Goal: Information Seeking & Learning: Learn about a topic

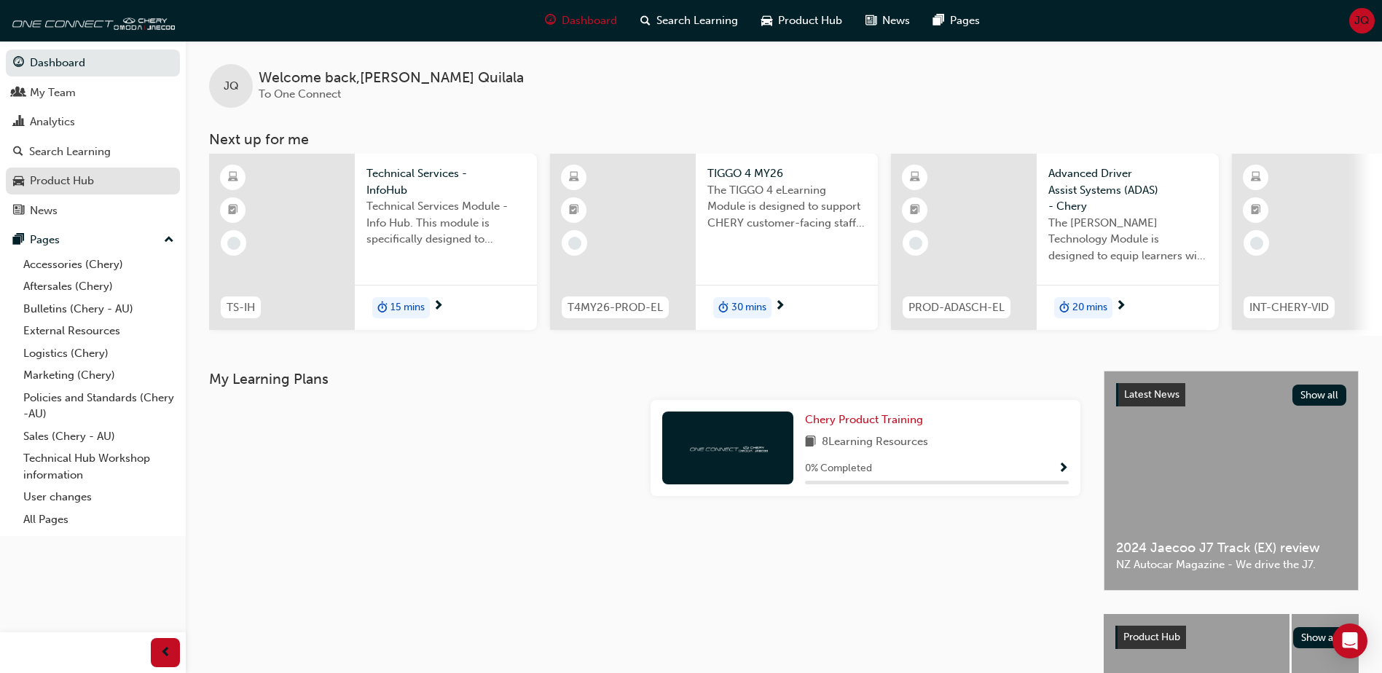
click at [116, 182] on div "Product Hub" at bounding box center [93, 181] width 160 height 18
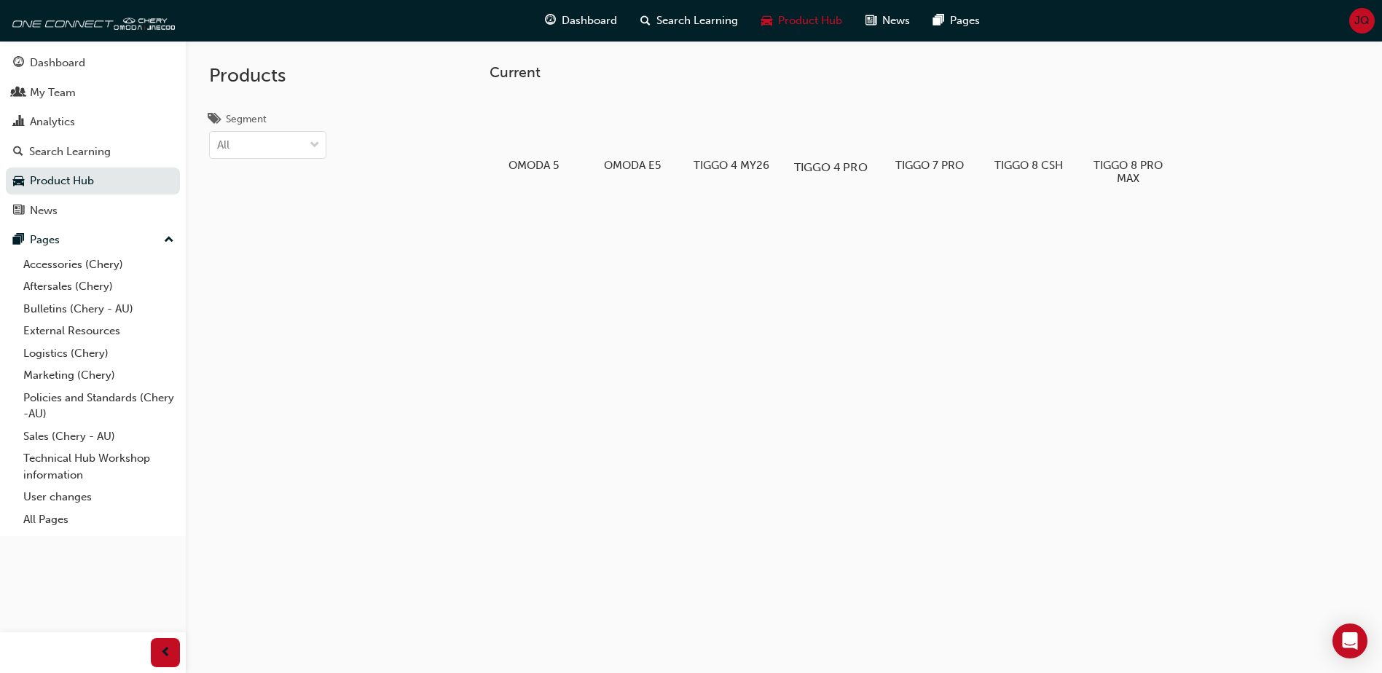
click at [835, 128] on div at bounding box center [831, 125] width 81 height 58
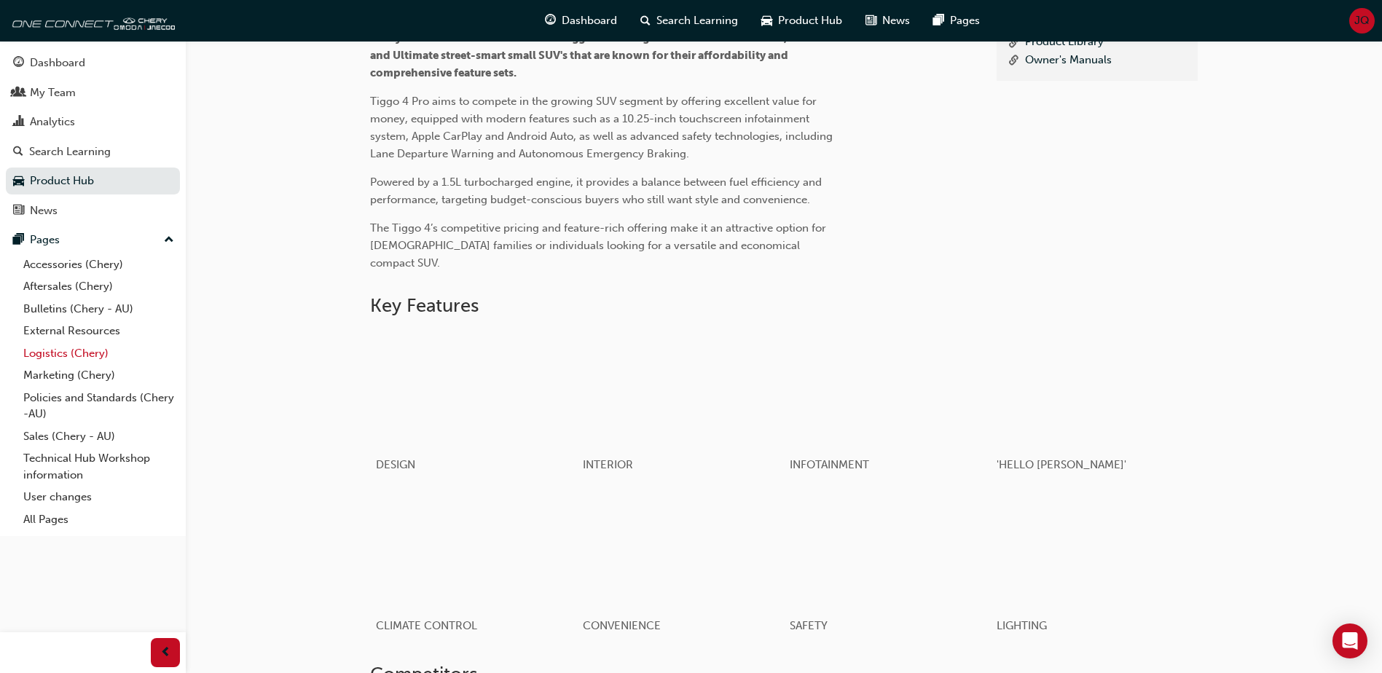
scroll to position [326, 0]
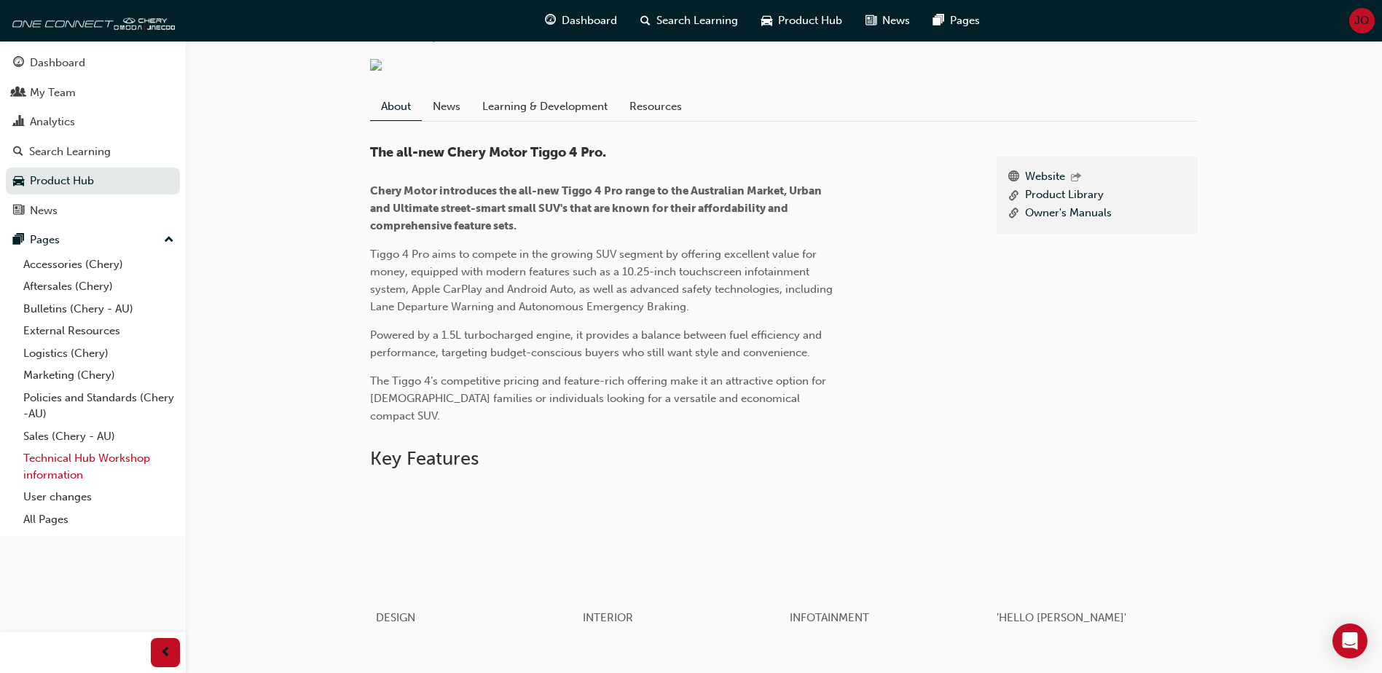
click at [119, 458] on link "Technical Hub Workshop information" at bounding box center [98, 466] width 162 height 39
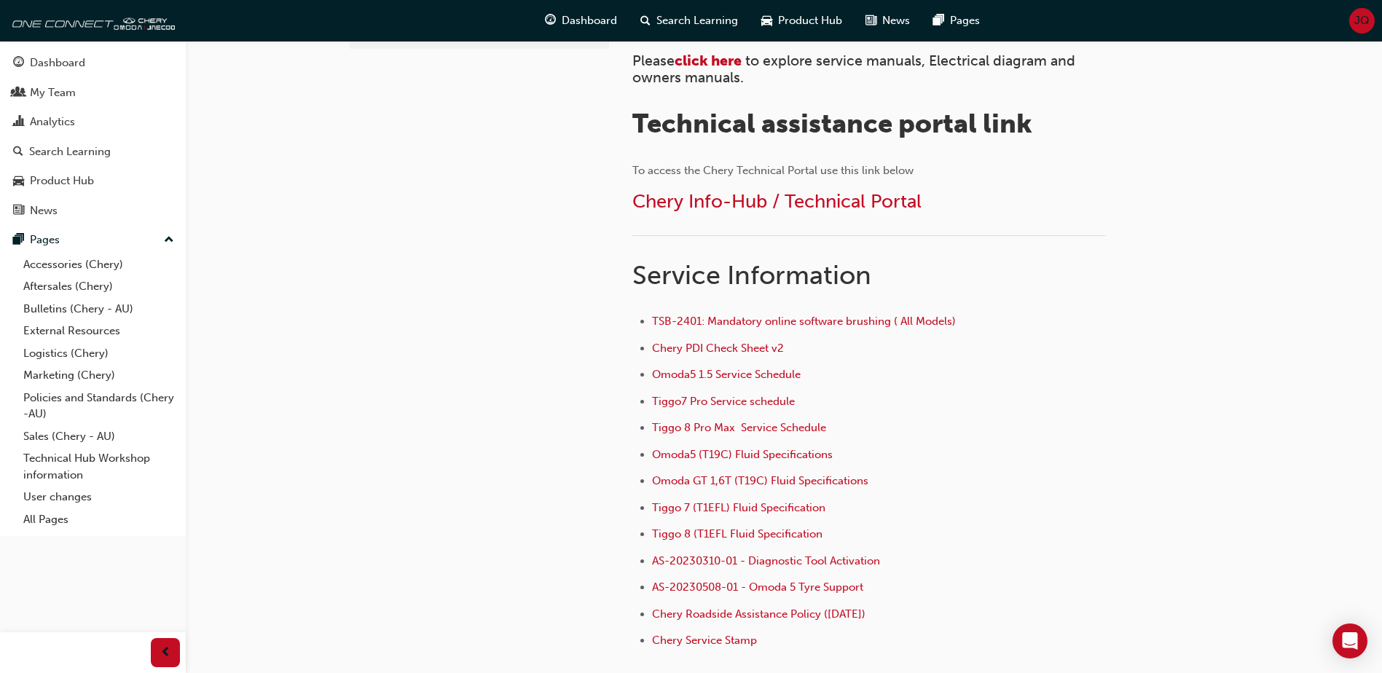
scroll to position [437, 0]
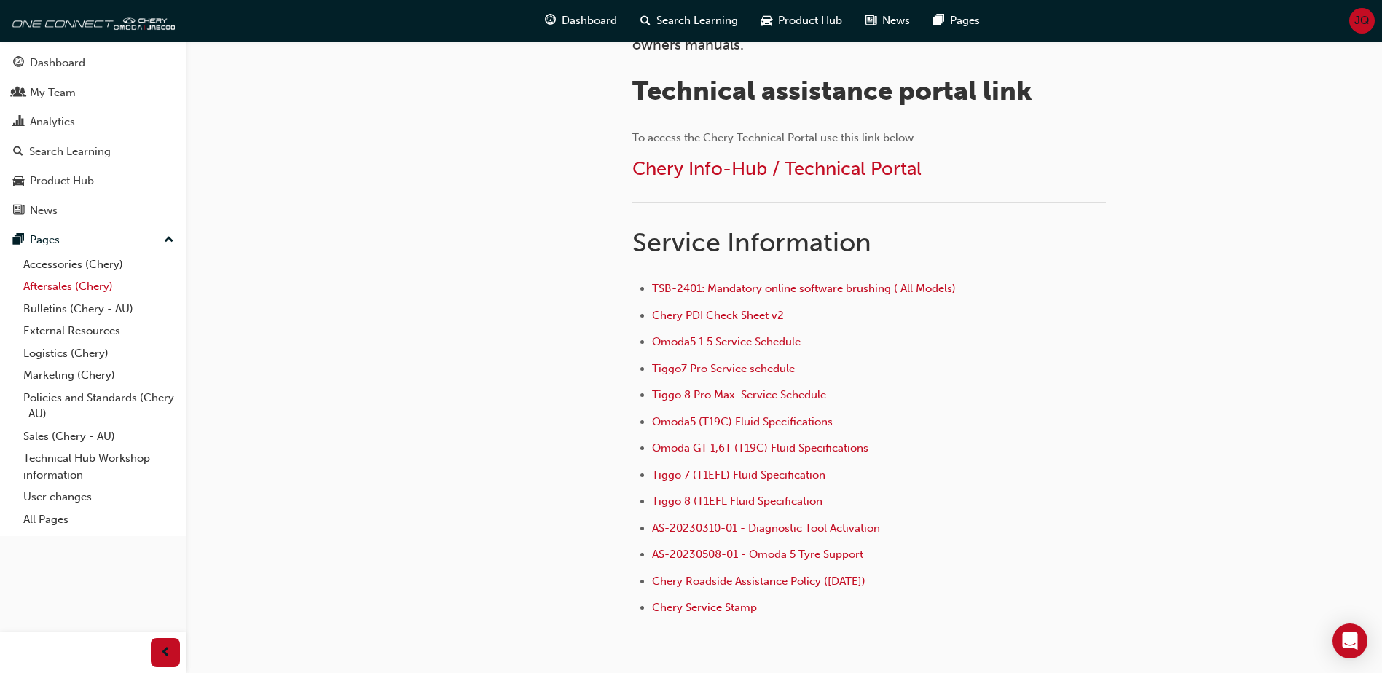
click at [66, 281] on link "Aftersales (Chery)" at bounding box center [98, 286] width 162 height 23
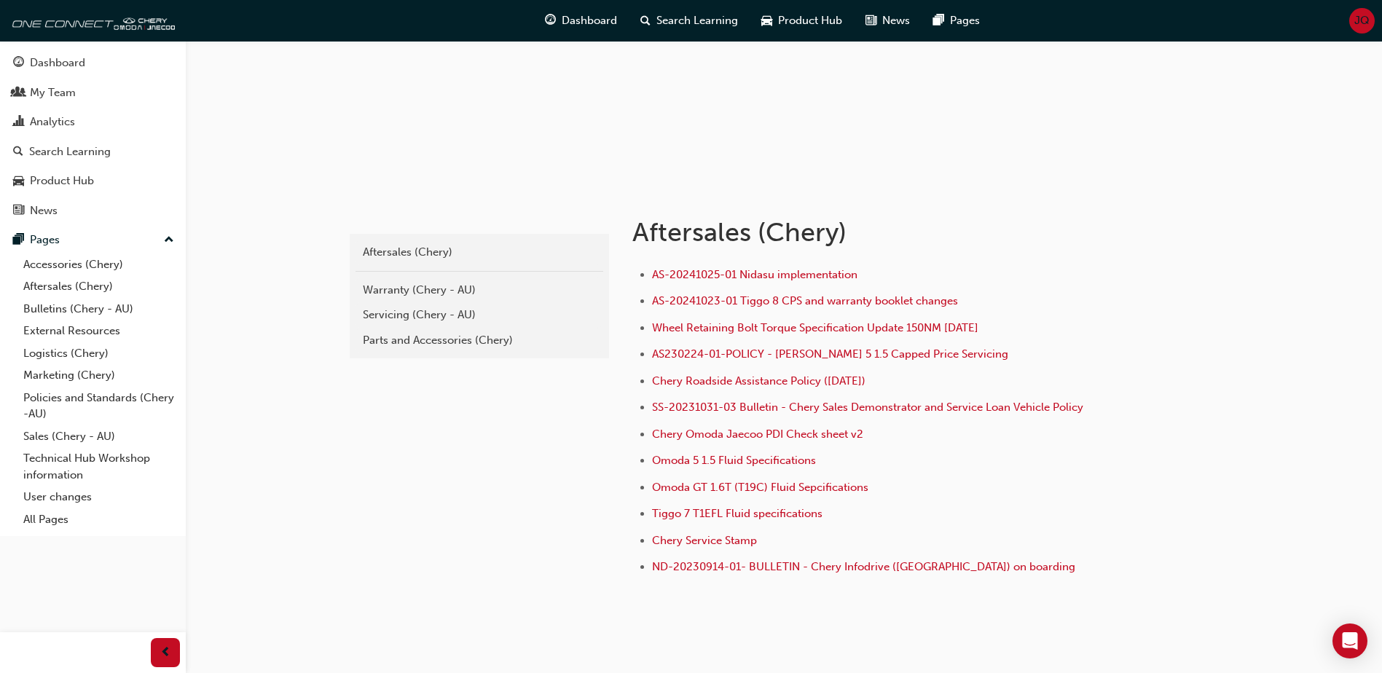
scroll to position [146, 0]
click at [370, 289] on div "Warranty (Chery - AU)" at bounding box center [479, 289] width 233 height 17
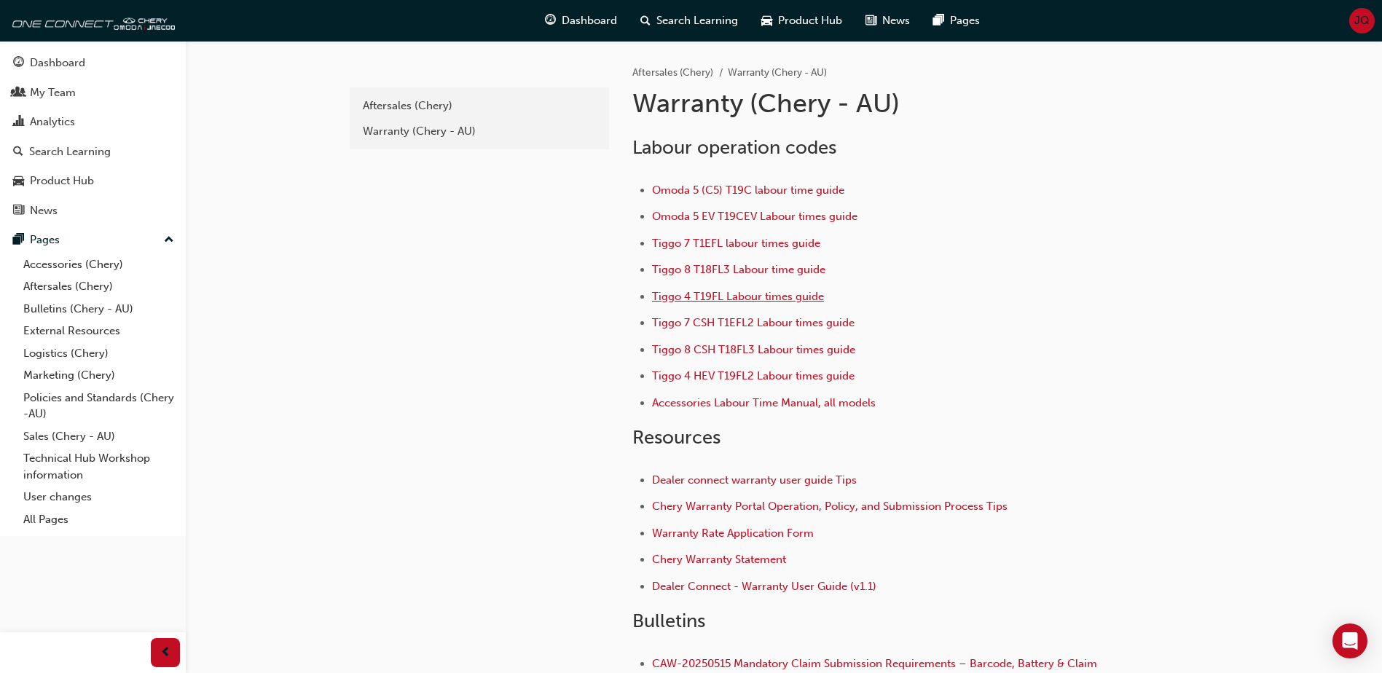
click at [717, 292] on span "Tiggo 4 T19FL Labour times guide" at bounding box center [738, 296] width 172 height 13
click at [727, 585] on span "Dealer Connect - Warranty User Guide (v1.1)" at bounding box center [764, 586] width 224 height 13
click at [686, 508] on span "Chery Warranty Portal Operation, Policy, and Submission Process Tips" at bounding box center [830, 506] width 356 height 13
click at [76, 264] on link "Accessories (Chery)" at bounding box center [98, 265] width 162 height 23
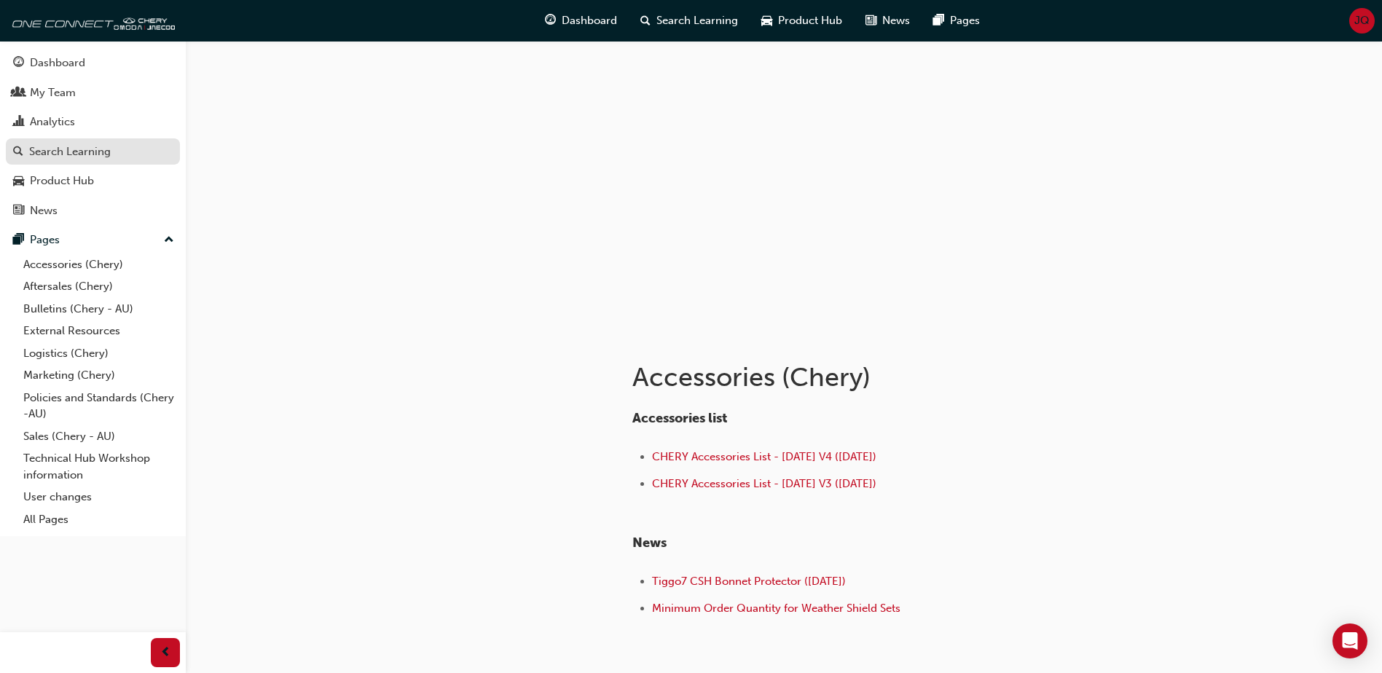
click at [50, 148] on div "Search Learning" at bounding box center [70, 152] width 82 height 17
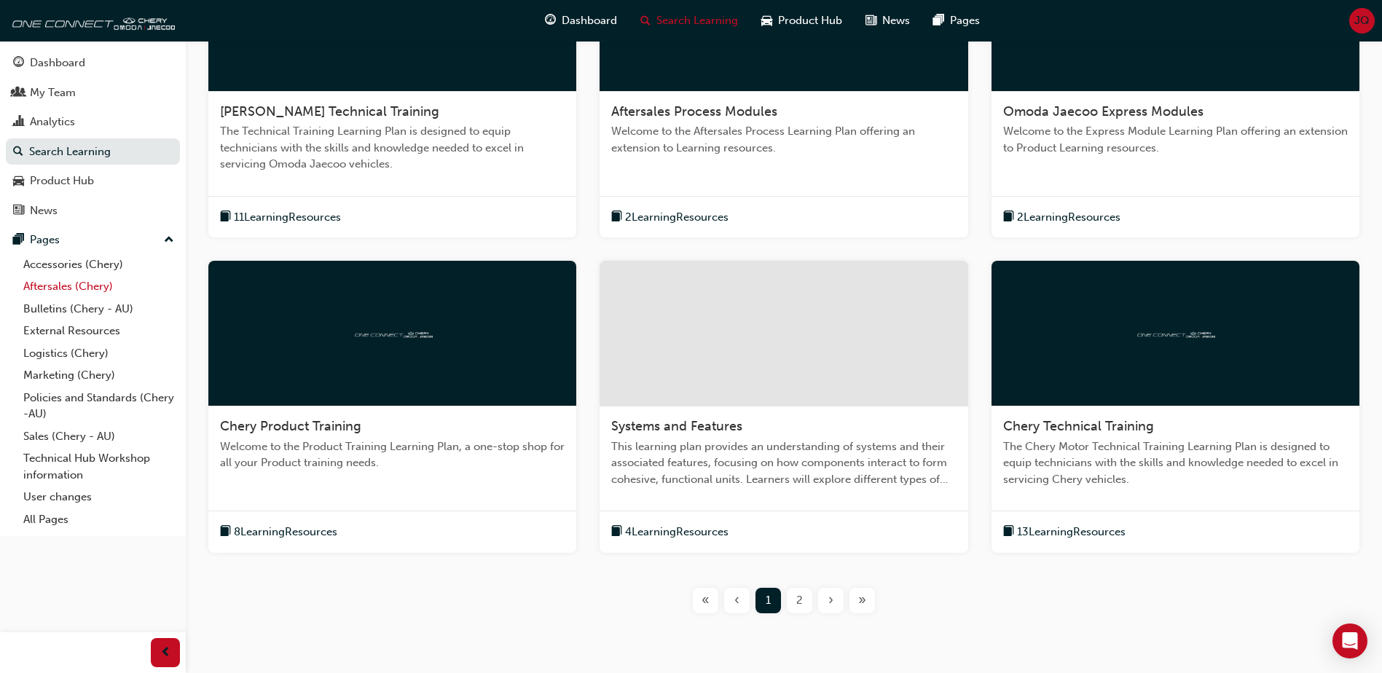
scroll to position [437, 0]
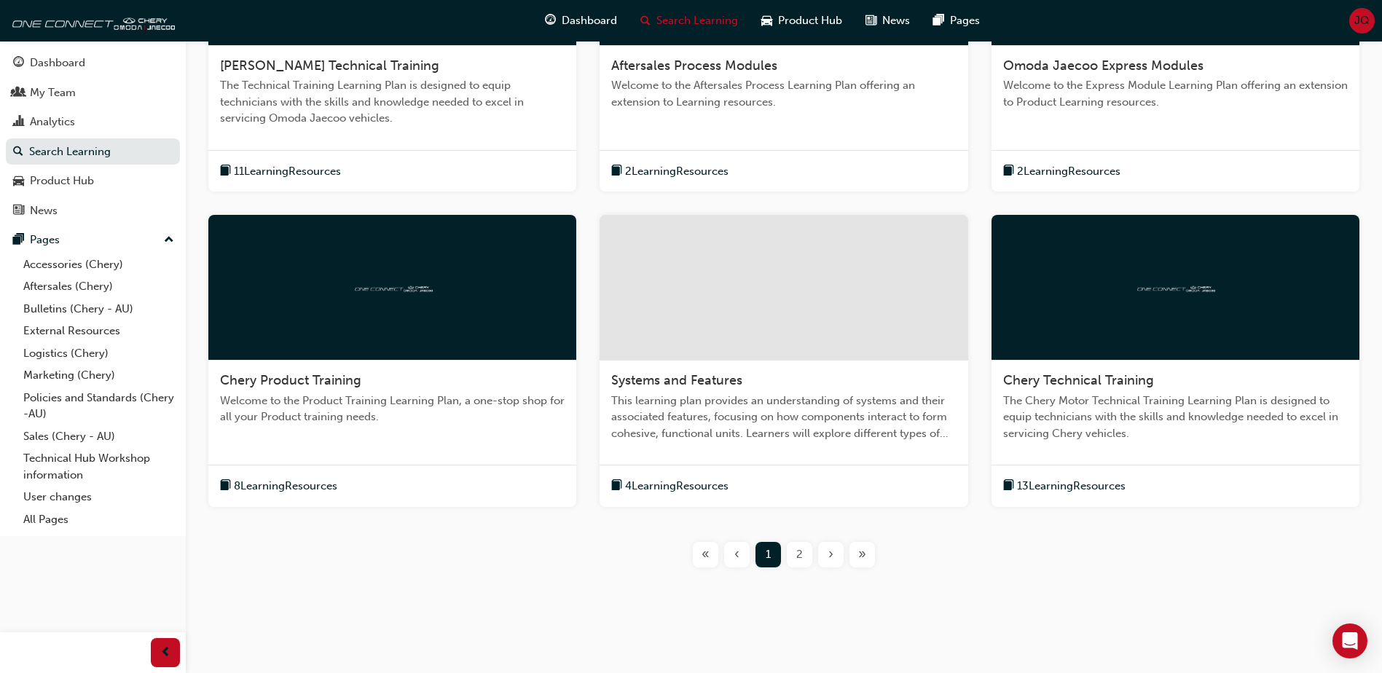
click at [800, 553] on span "2" at bounding box center [799, 554] width 7 height 17
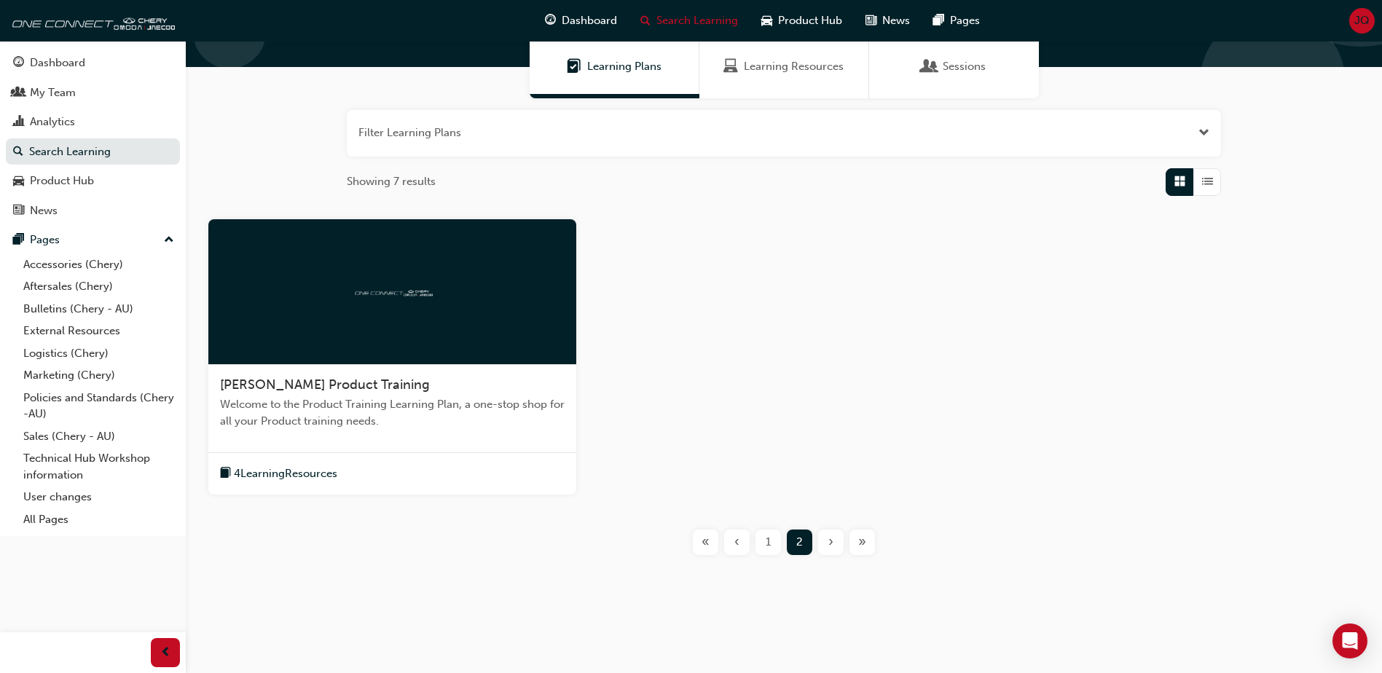
click at [764, 543] on div "1" at bounding box center [769, 543] width 26 height 26
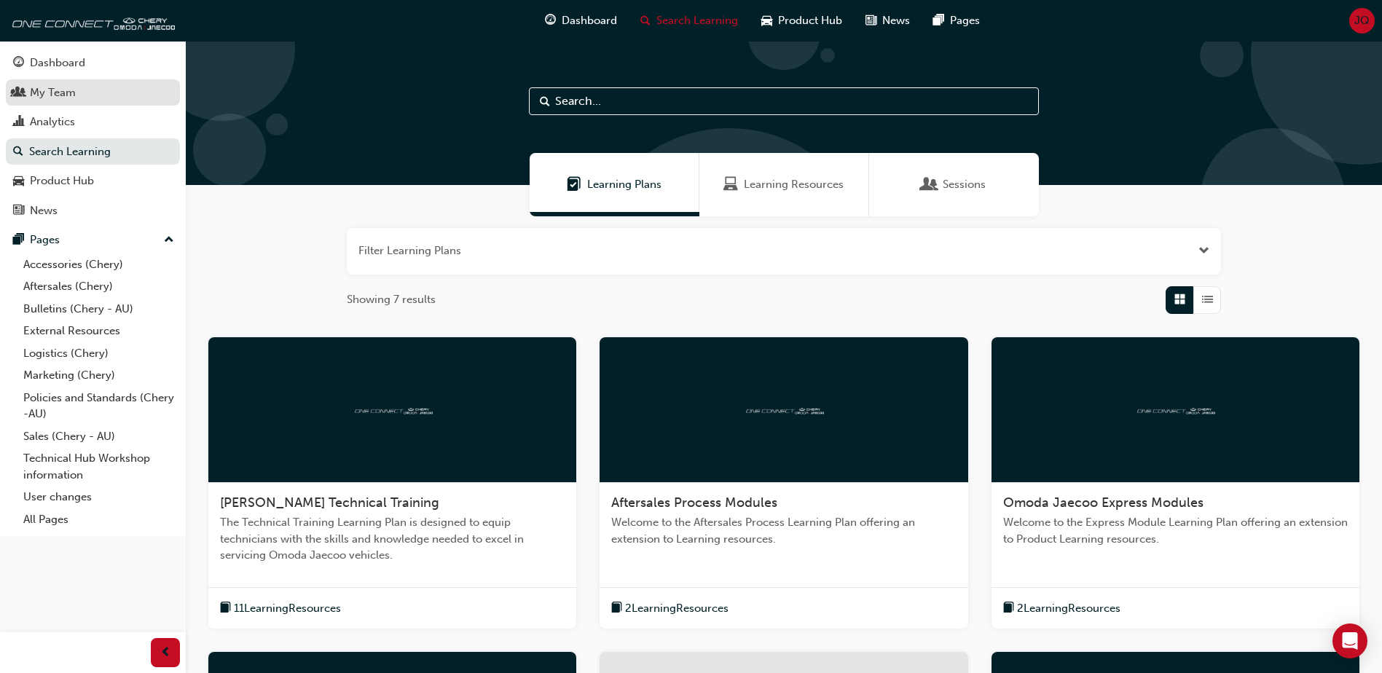
click at [54, 93] on div "My Team" at bounding box center [53, 93] width 46 height 17
